Goal: Task Accomplishment & Management: Manage account settings

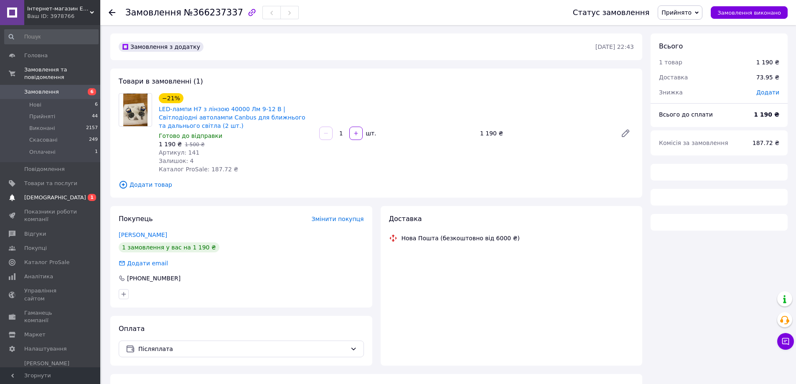
click at [63, 194] on span "[DEMOGRAPHIC_DATA]" at bounding box center [50, 198] width 53 height 8
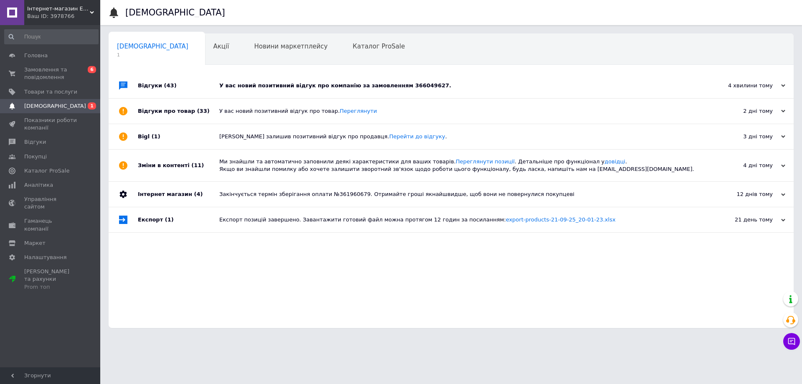
click at [468, 76] on div "У вас новий позитивний відгук про компанію за замовленням 366049627." at bounding box center [460, 85] width 483 height 25
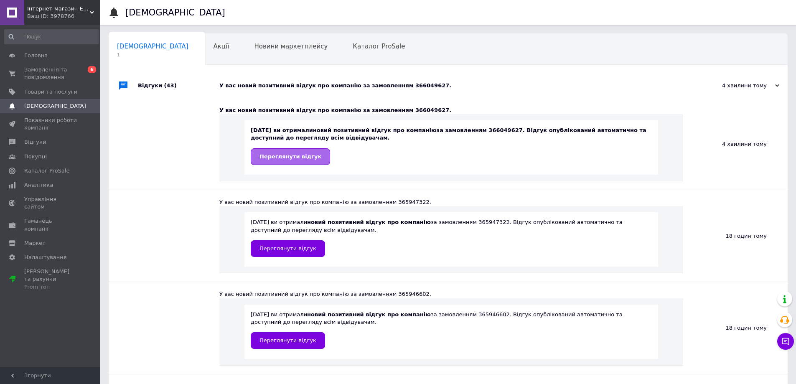
click at [296, 159] on span "Переглянути відгук" at bounding box center [290, 156] width 62 height 6
click at [48, 76] on span "Замовлення та повідомлення" at bounding box center [50, 73] width 53 height 15
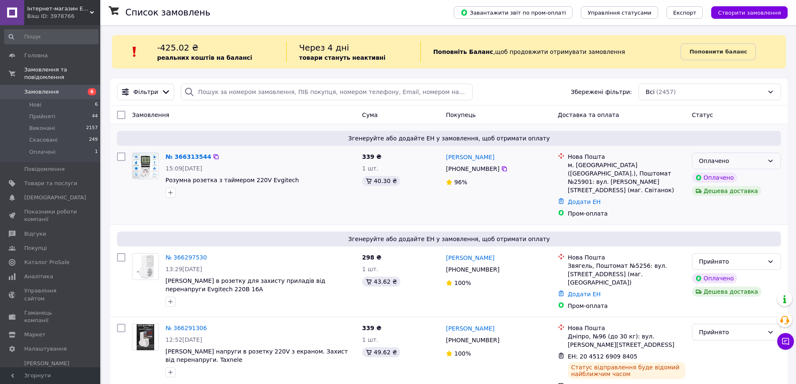
click at [763, 160] on div "Оплачено" at bounding box center [731, 160] width 65 height 9
click at [748, 176] on li "Прийнято" at bounding box center [736, 179] width 88 height 15
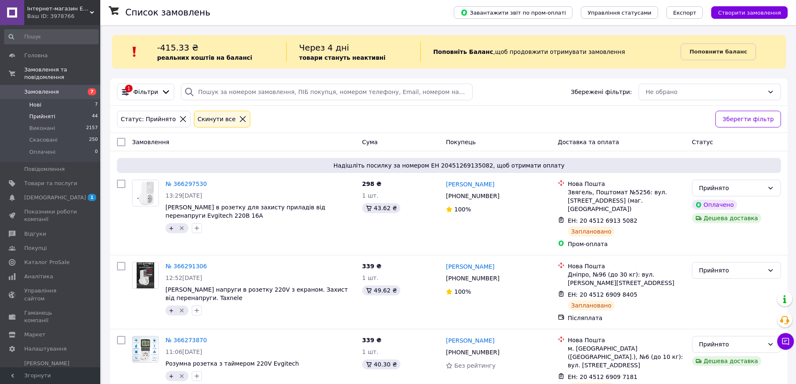
click at [56, 99] on li "Нові 7" at bounding box center [51, 105] width 103 height 12
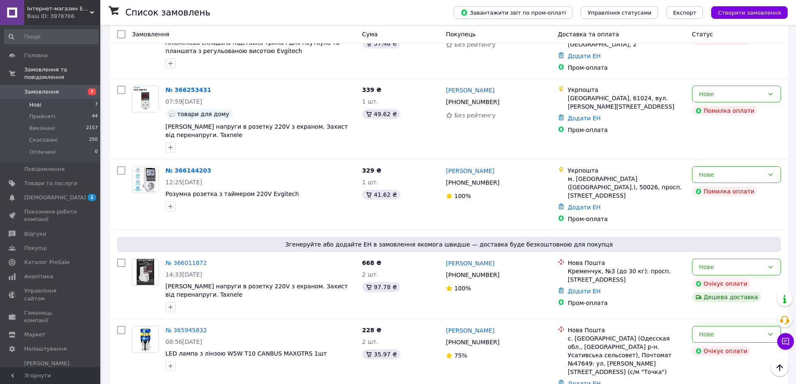
scroll to position [305, 0]
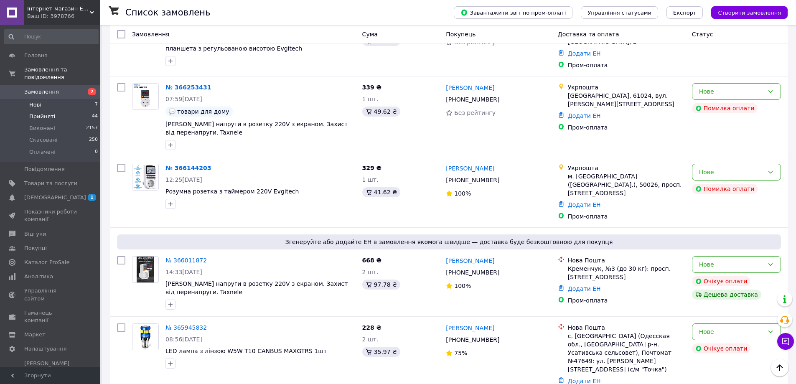
click at [64, 112] on li "Прийняті 44" at bounding box center [51, 117] width 103 height 12
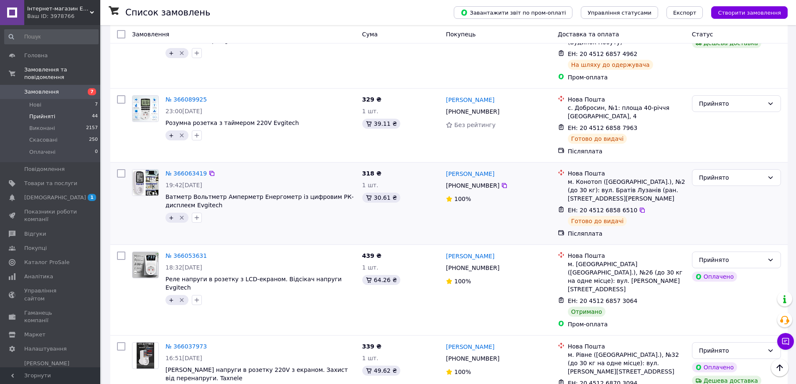
scroll to position [1393, 0]
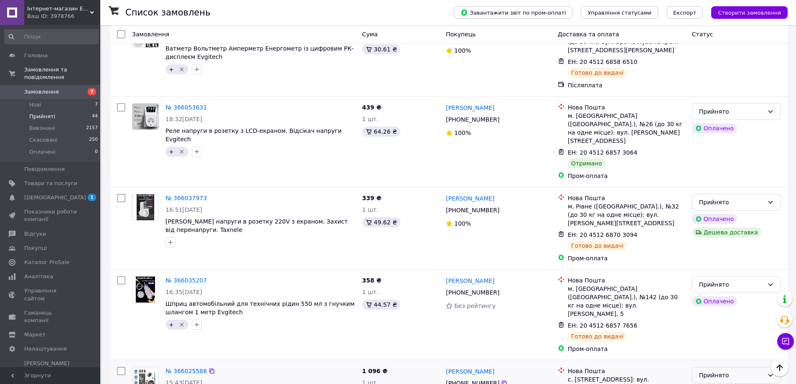
click at [747, 367] on div "Прийнято" at bounding box center [736, 375] width 89 height 17
click at [748, 249] on li "Виконано" at bounding box center [736, 253] width 88 height 15
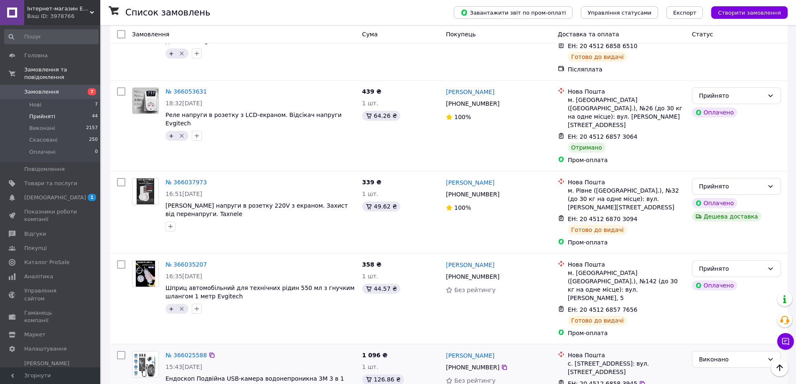
scroll to position [1411, 0]
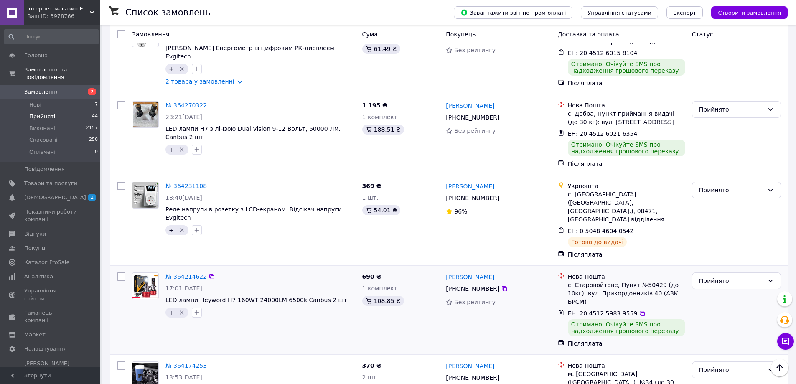
scroll to position [1351, 0]
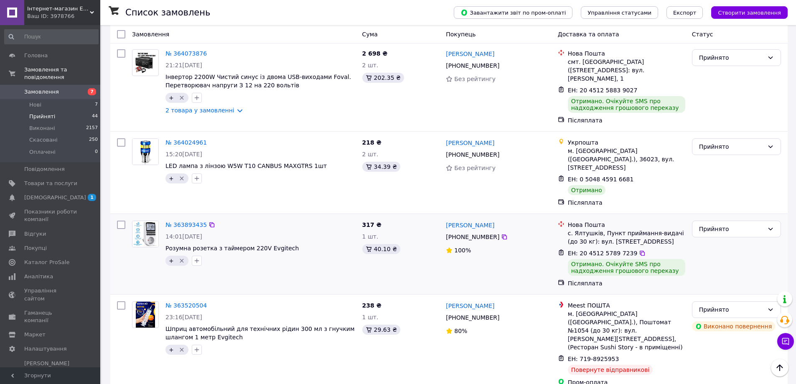
scroll to position [119, 0]
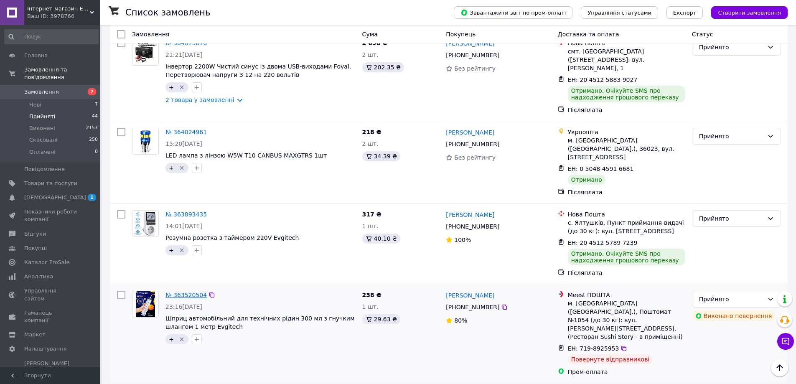
click at [188, 292] on link "№ 363520504" at bounding box center [185, 295] width 41 height 7
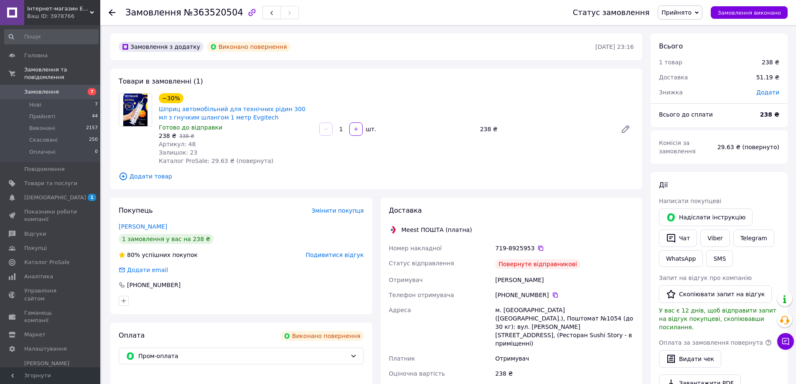
click at [680, 10] on span "Прийнято" at bounding box center [676, 12] width 30 height 7
click at [691, 41] on li "Скасовано" at bounding box center [680, 42] width 44 height 13
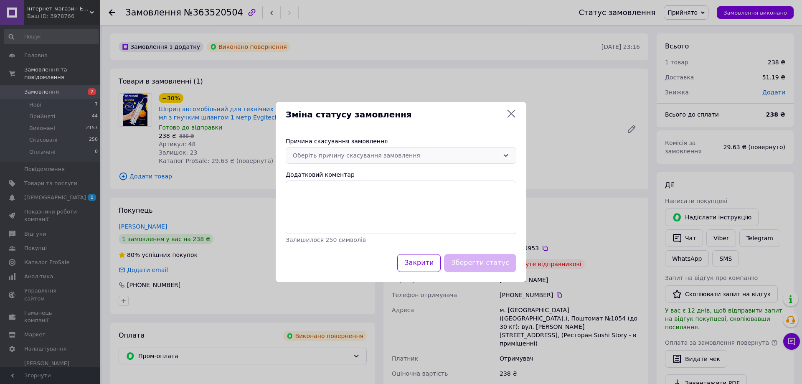
click at [381, 157] on div "Оберіть причину скасування замовлення" at bounding box center [396, 155] width 206 height 9
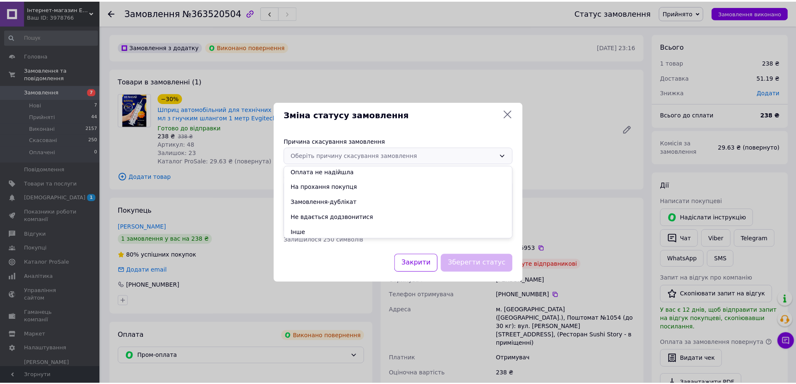
scroll to position [33, 0]
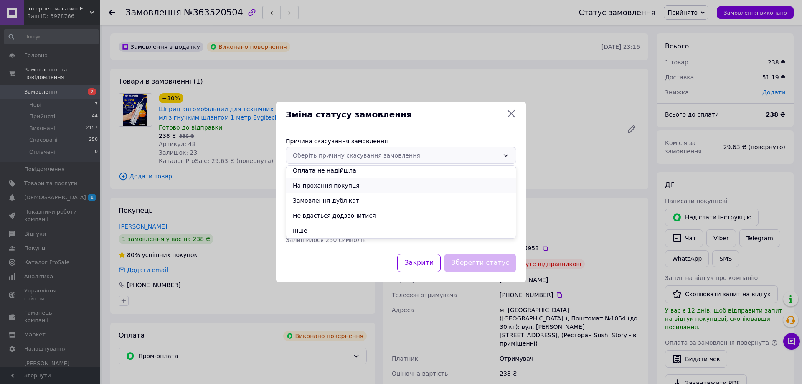
click at [376, 186] on li "На прохання покупця" at bounding box center [401, 185] width 230 height 15
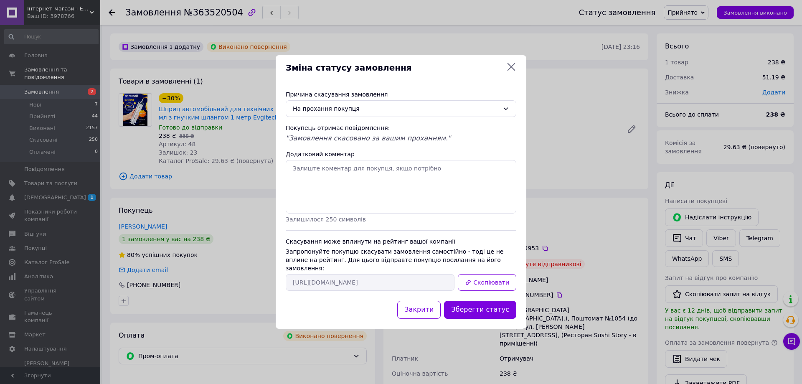
click at [512, 71] on icon at bounding box center [511, 67] width 10 height 10
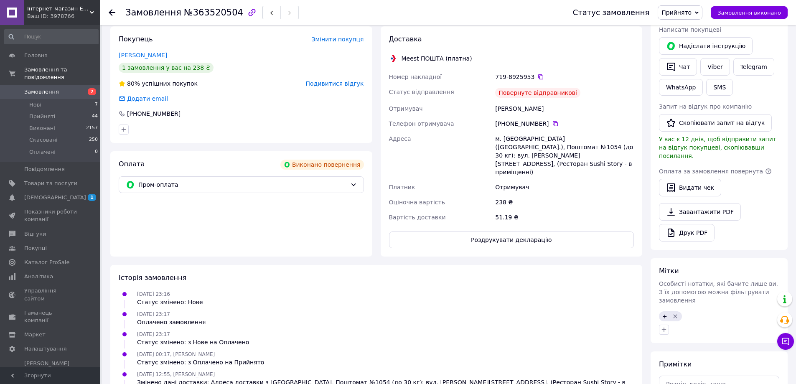
scroll to position [160, 0]
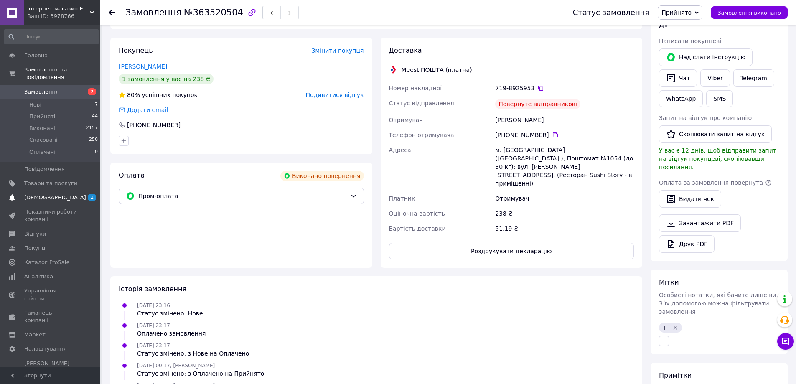
click at [77, 194] on span "[DEMOGRAPHIC_DATA]" at bounding box center [50, 198] width 53 height 8
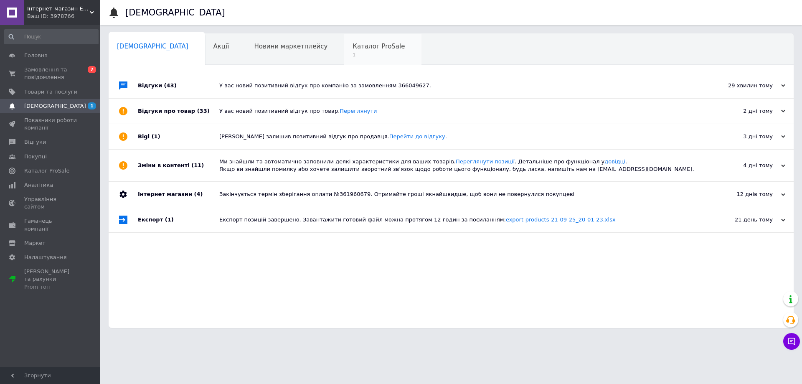
click at [353, 43] on span "Каталог ProSale" at bounding box center [379, 47] width 52 height 8
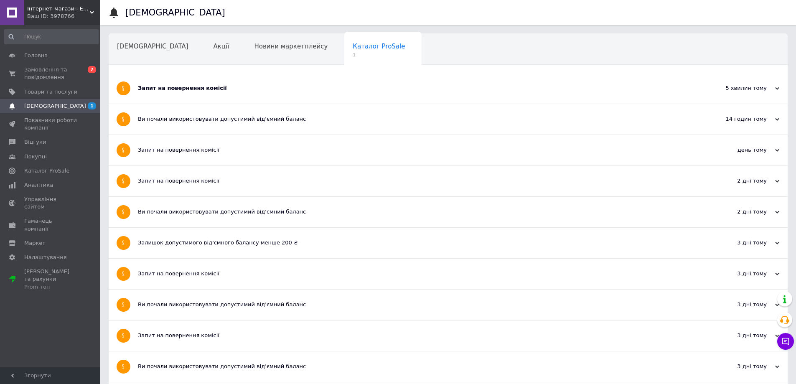
click at [274, 99] on div "Запит на повернення комісії" at bounding box center [417, 88] width 558 height 31
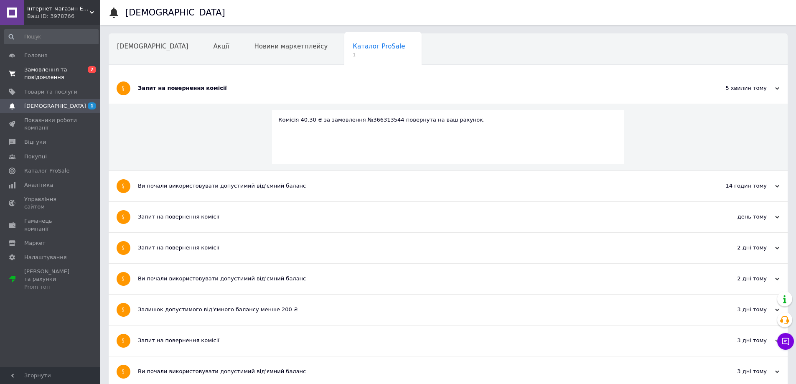
click at [65, 81] on link "Замовлення та повідомлення 0 7" at bounding box center [51, 74] width 103 height 22
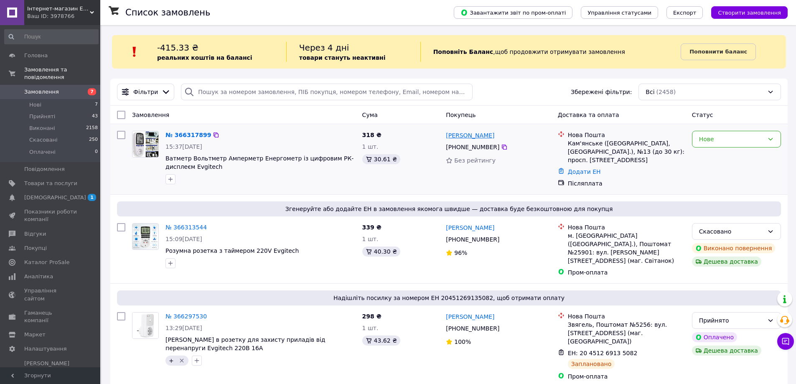
click at [491, 138] on link "[PERSON_NAME]" at bounding box center [470, 135] width 48 height 8
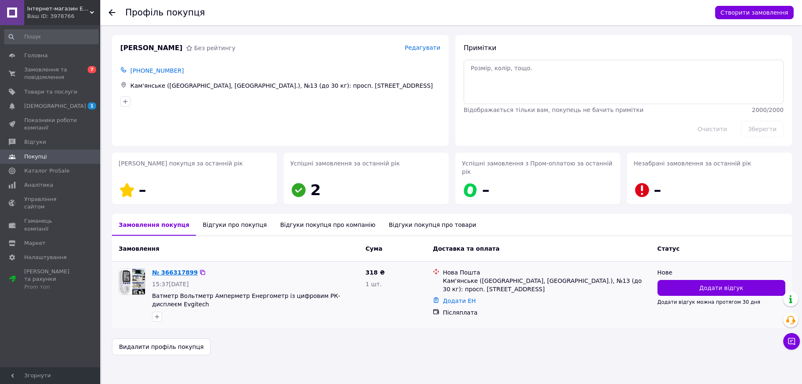
click at [166, 269] on link "№ 366317899" at bounding box center [175, 272] width 46 height 7
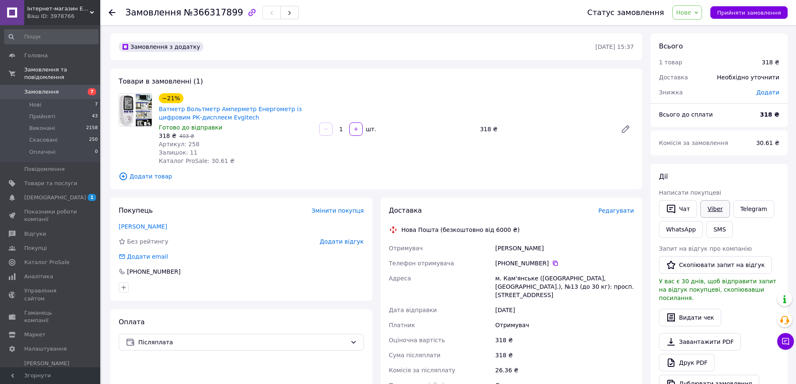
click at [716, 207] on link "Viber" at bounding box center [714, 209] width 29 height 18
click at [59, 102] on li "Нові 7" at bounding box center [51, 105] width 103 height 12
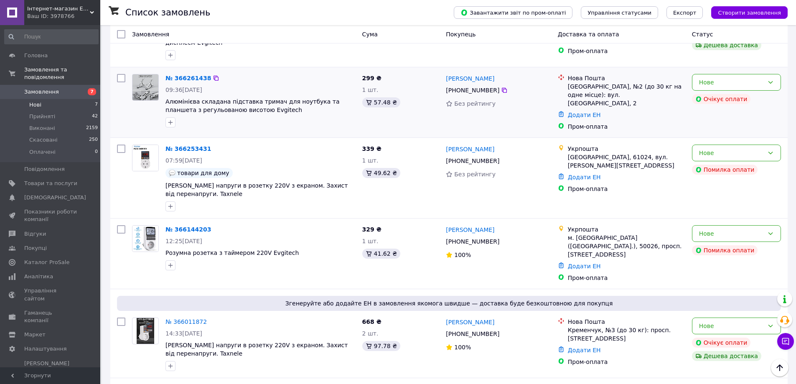
scroll to position [305, 0]
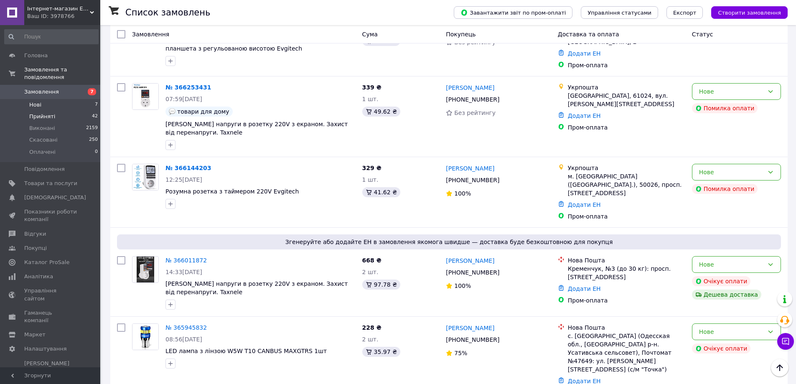
click at [58, 111] on li "Прийняті 42" at bounding box center [51, 117] width 103 height 12
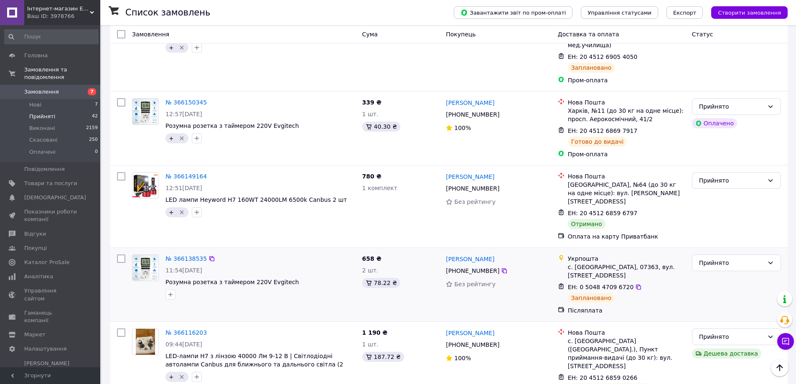
scroll to position [836, 0]
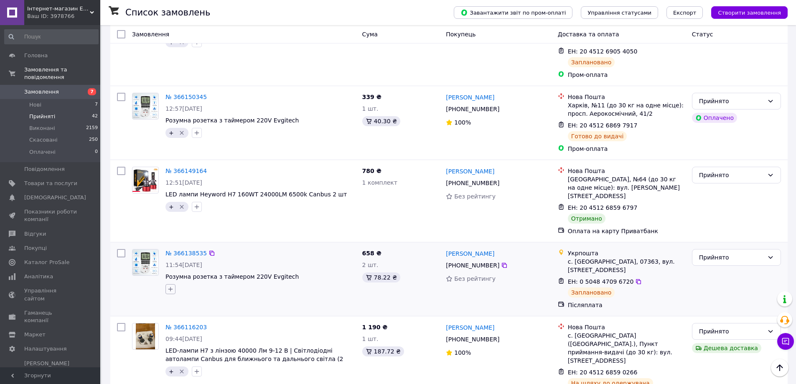
click at [168, 286] on icon "button" at bounding box center [170, 289] width 7 height 7
click at [175, 326] on input "+" at bounding box center [172, 328] width 5 height 5
checkbox input "true"
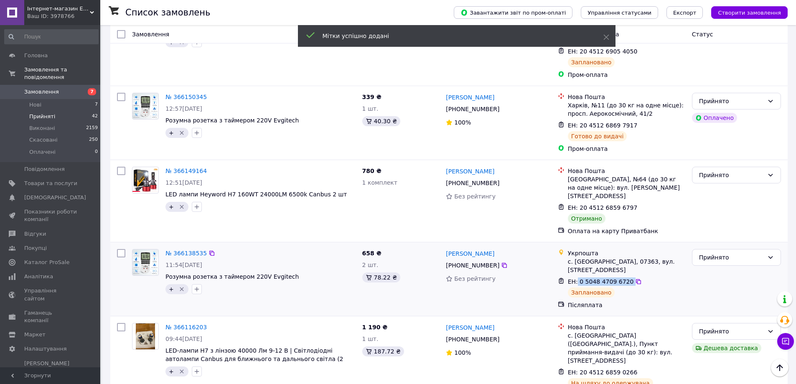
drag, startPoint x: 635, startPoint y: 199, endPoint x: 575, endPoint y: 203, distance: 59.9
click at [576, 277] on div "ЕН: 0 5048 4709 6720" at bounding box center [626, 282] width 119 height 10
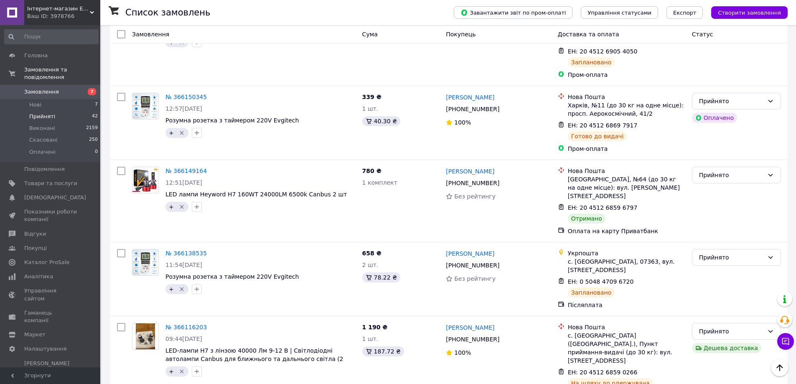
click at [60, 111] on li "Прийняті 42" at bounding box center [51, 117] width 103 height 12
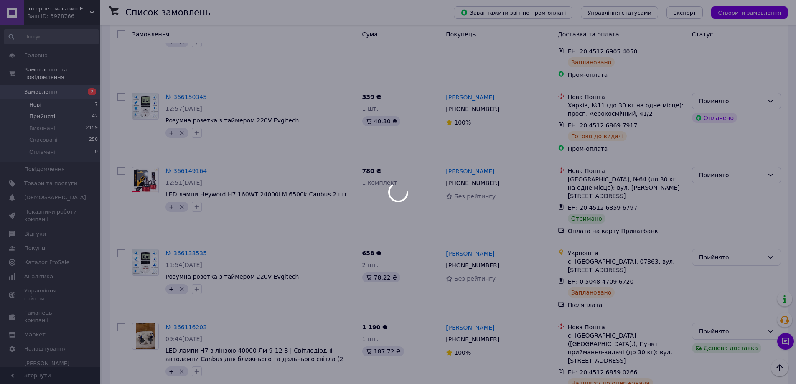
scroll to position [0, 0]
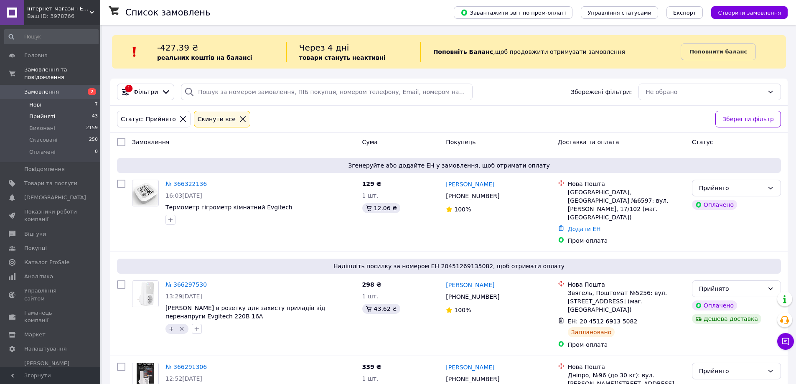
click at [46, 99] on li "Нові 7" at bounding box center [51, 105] width 103 height 12
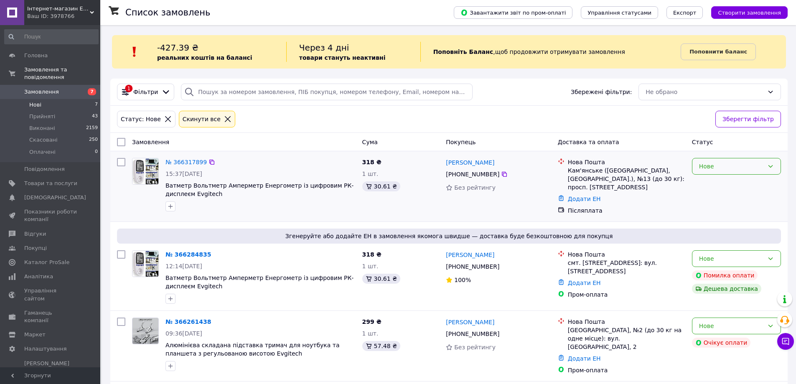
click at [719, 168] on div "Нове" at bounding box center [731, 166] width 65 height 9
click at [724, 187] on li "Прийнято" at bounding box center [736, 184] width 88 height 15
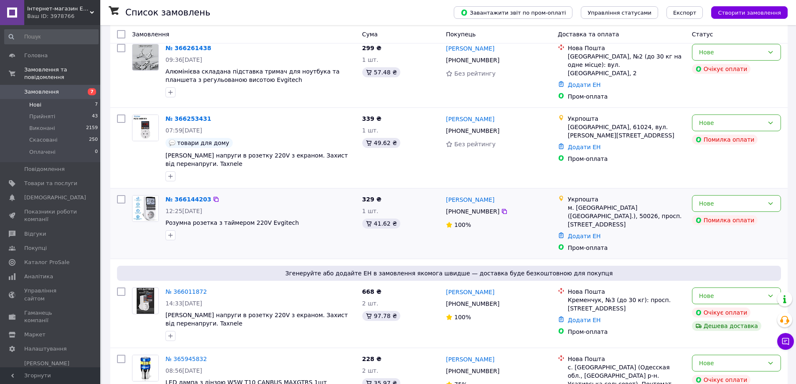
scroll to position [305, 0]
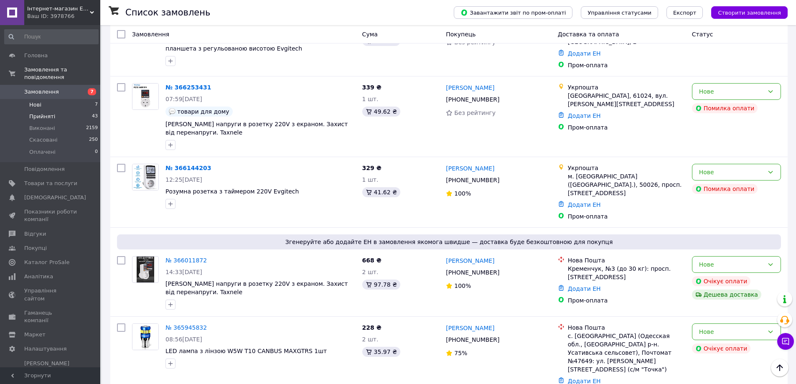
click at [74, 112] on li "Прийняті 43" at bounding box center [51, 117] width 103 height 12
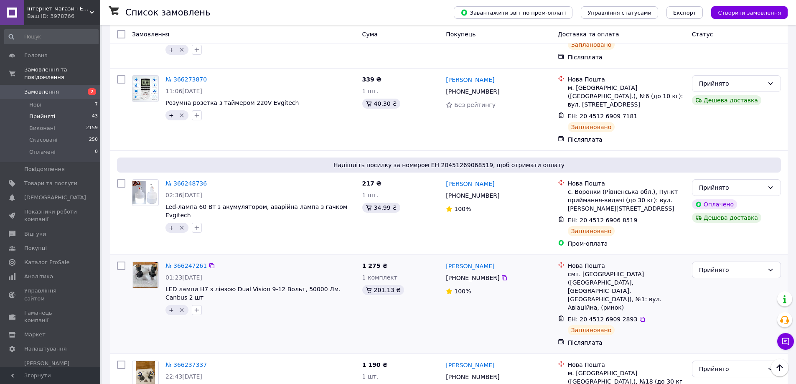
scroll to position [362, 0]
click at [80, 180] on span at bounding box center [88, 184] width 23 height 8
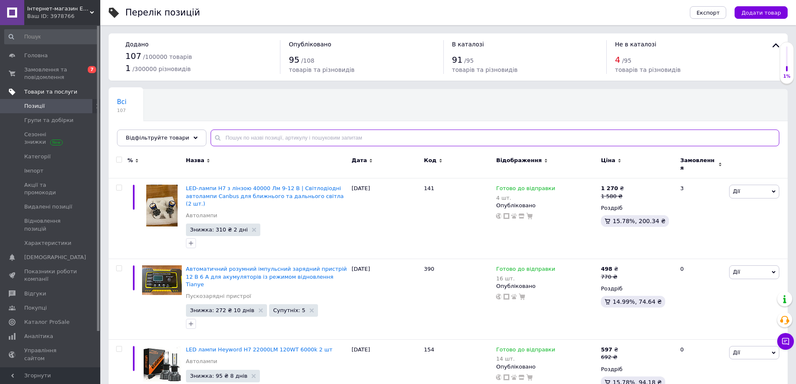
click at [293, 140] on input "text" at bounding box center [495, 138] width 569 height 17
click at [271, 142] on input "text" at bounding box center [495, 138] width 569 height 17
